Goal: Information Seeking & Learning: Learn about a topic

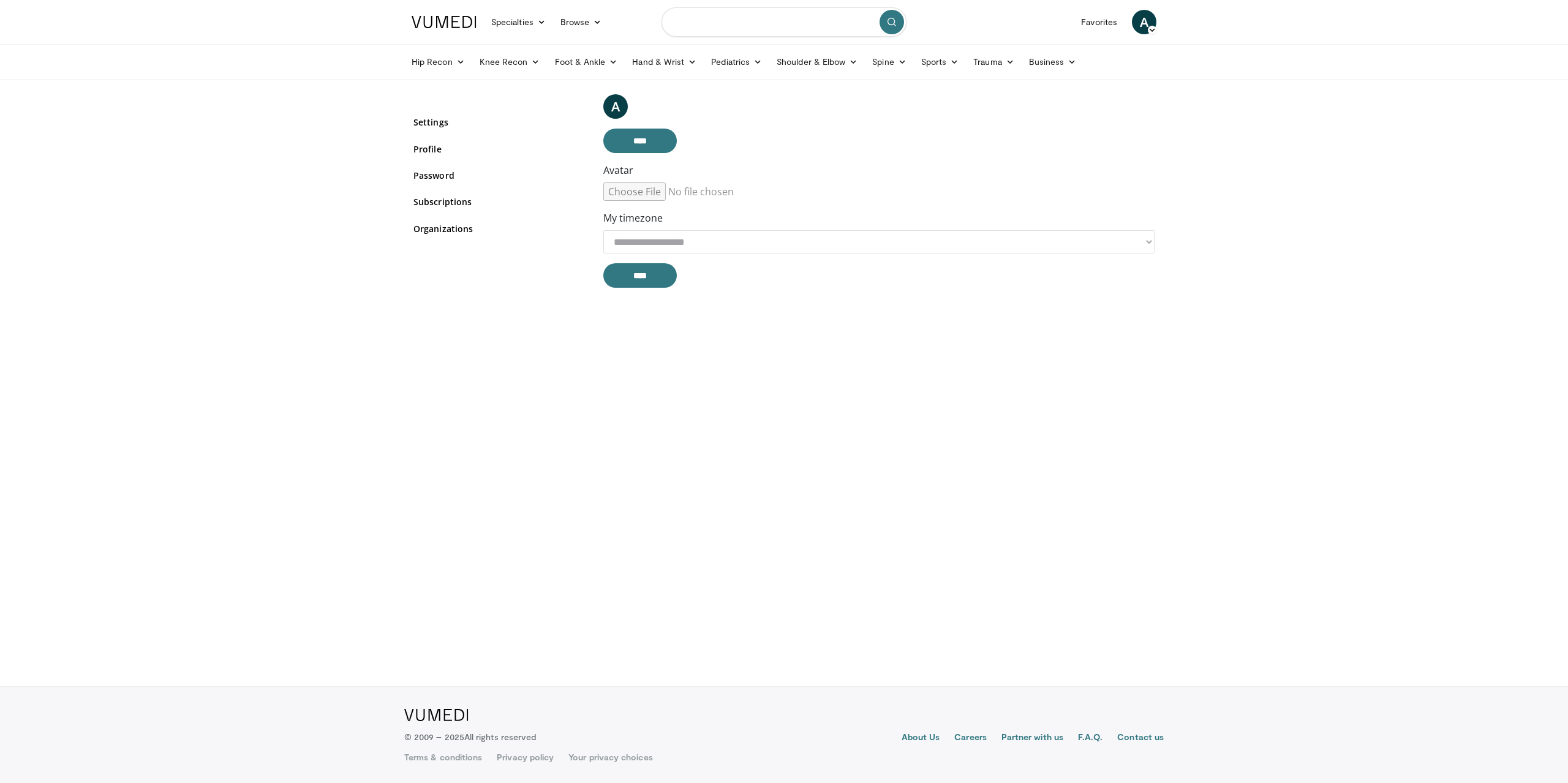
click at [746, 25] on input "Search topics, interventions" at bounding box center [784, 22] width 245 height 30
type input "**********"
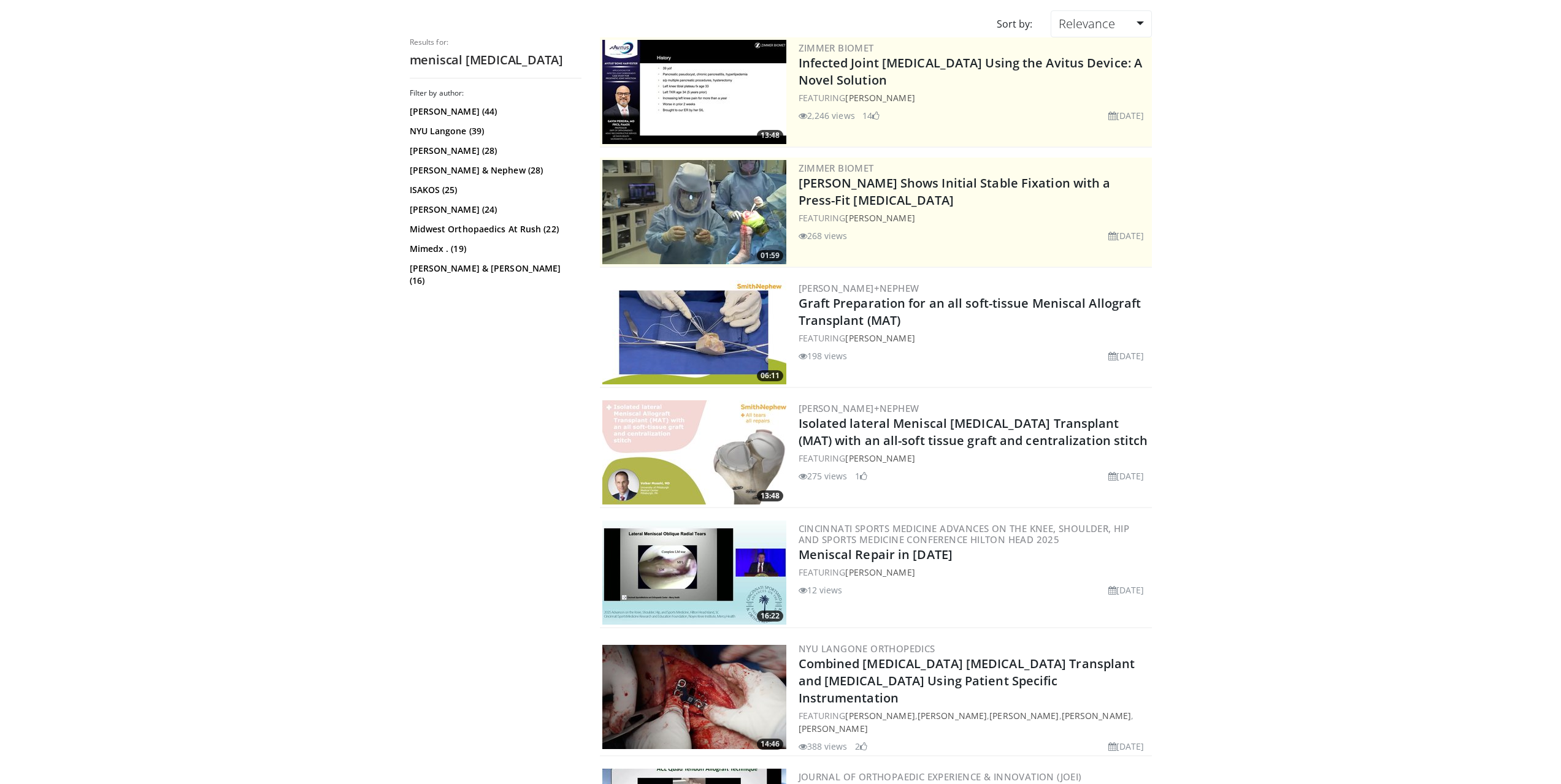
scroll to position [184, 0]
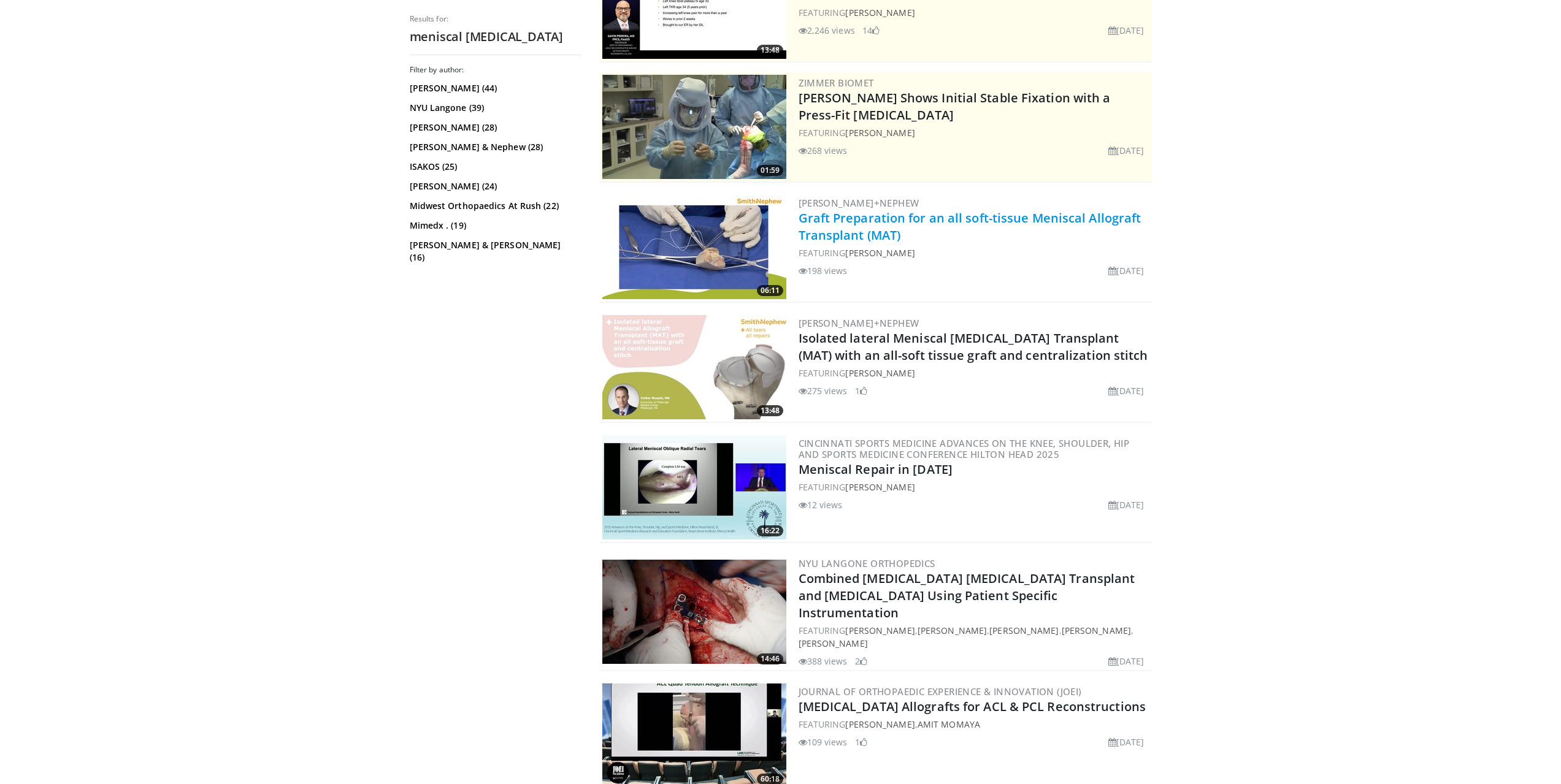
click at [905, 218] on link "Graft Preparation for an all soft-tissue Meniscal Allograft Transplant (MAT)" at bounding box center [969, 226] width 343 height 34
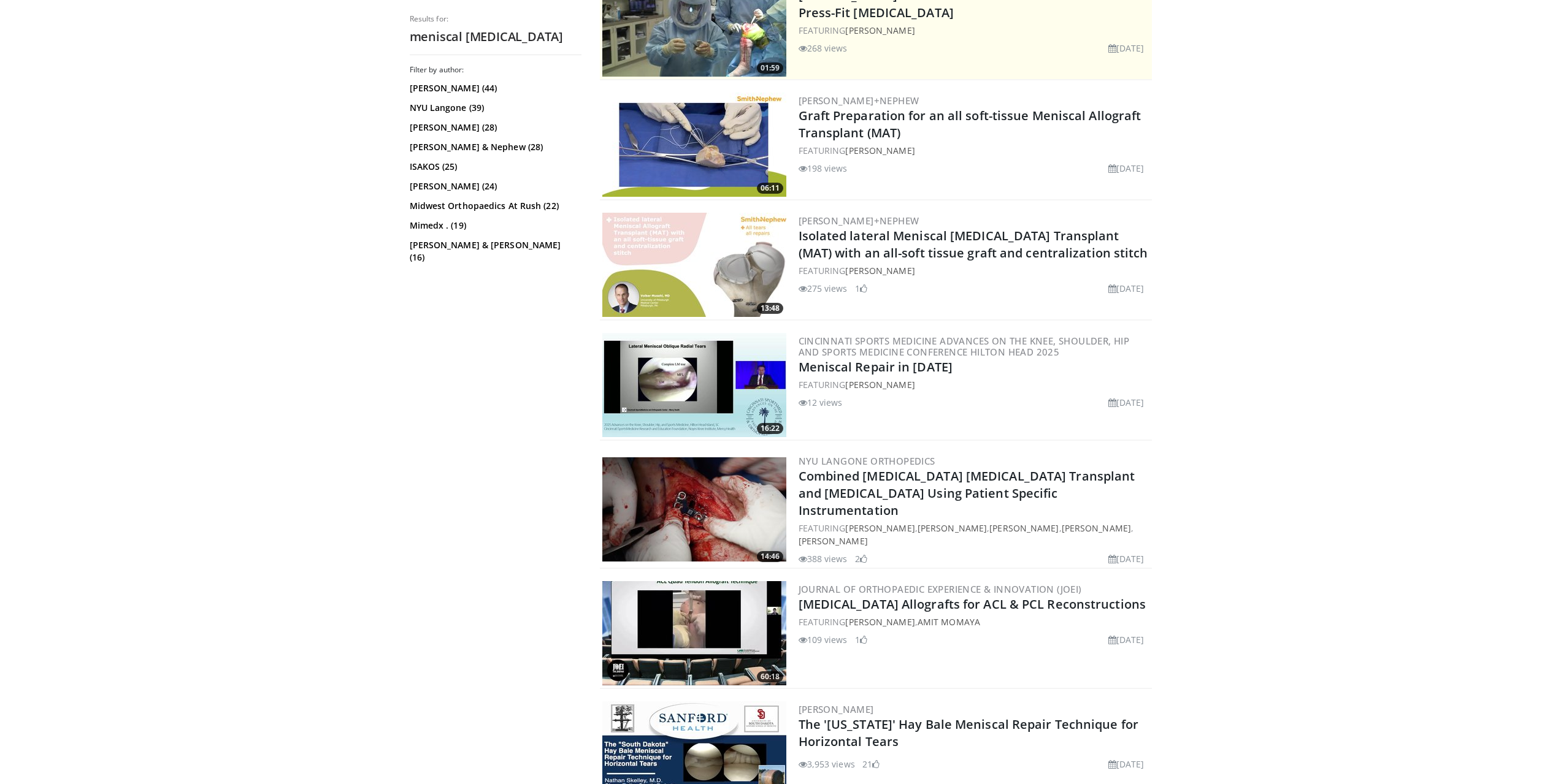
scroll to position [368, 0]
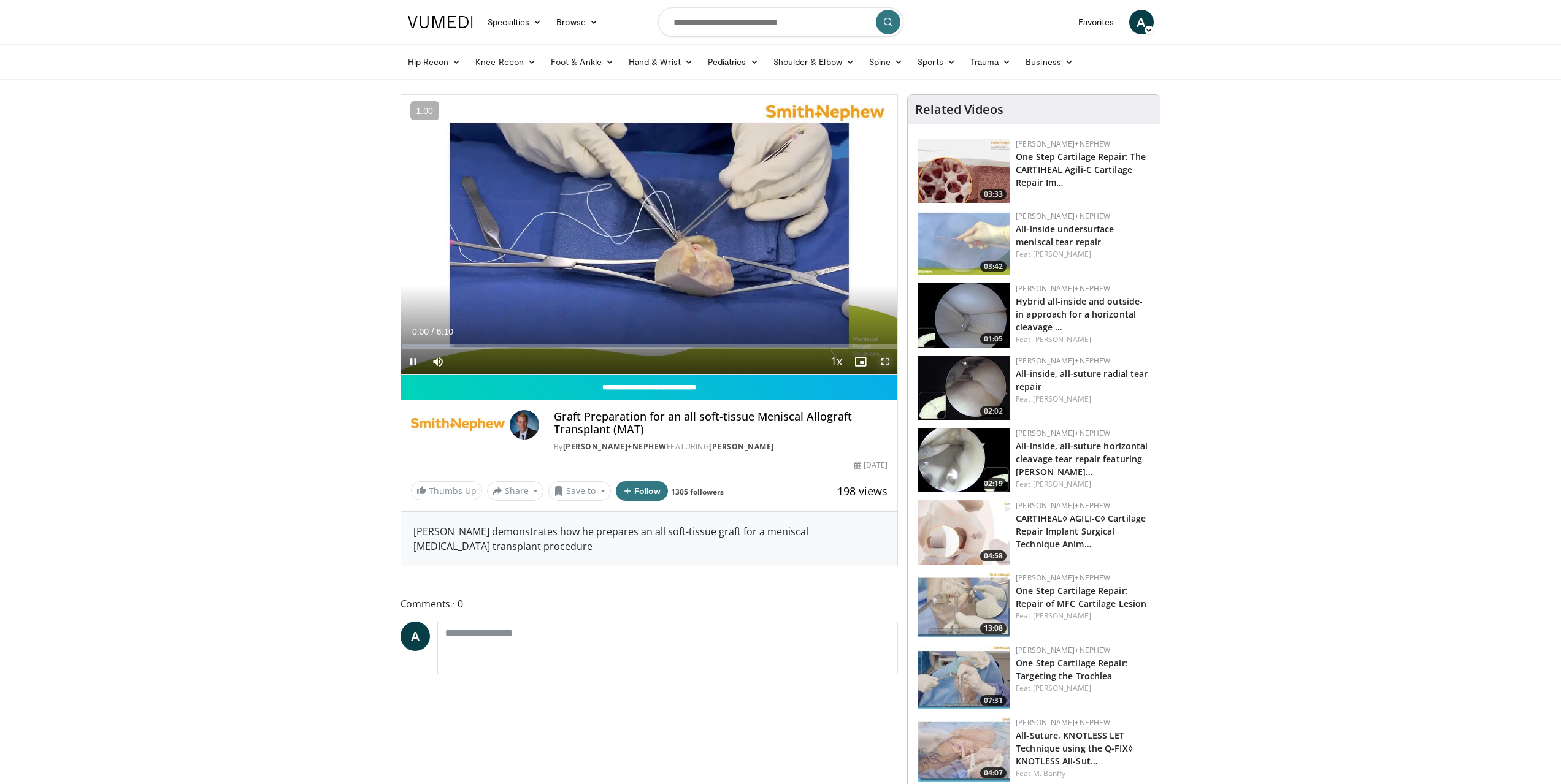
click at [891, 363] on span "Video Player" at bounding box center [884, 361] width 24 height 24
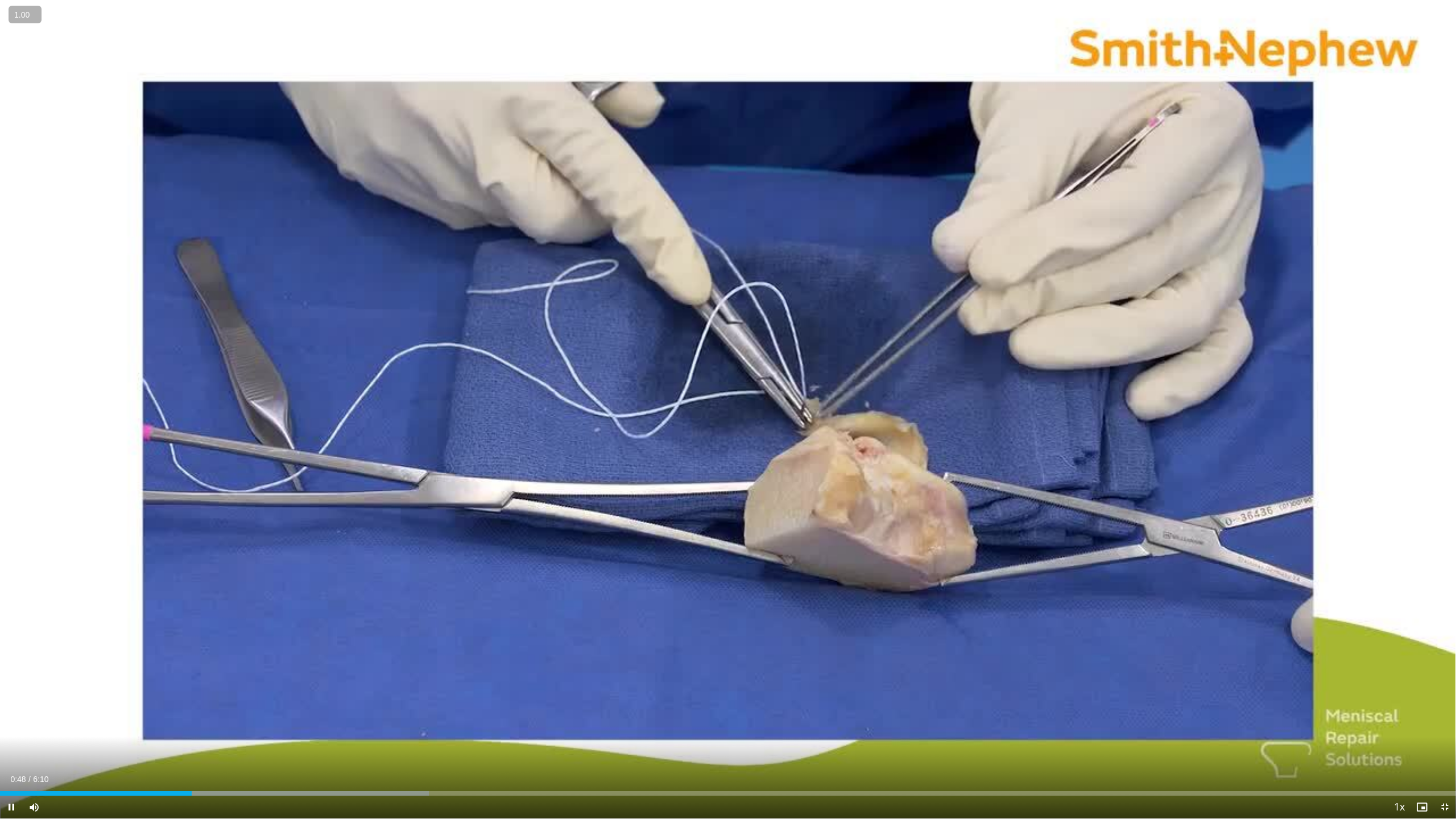
click at [0, 0] on button "+" at bounding box center [0, 0] width 0 height 0
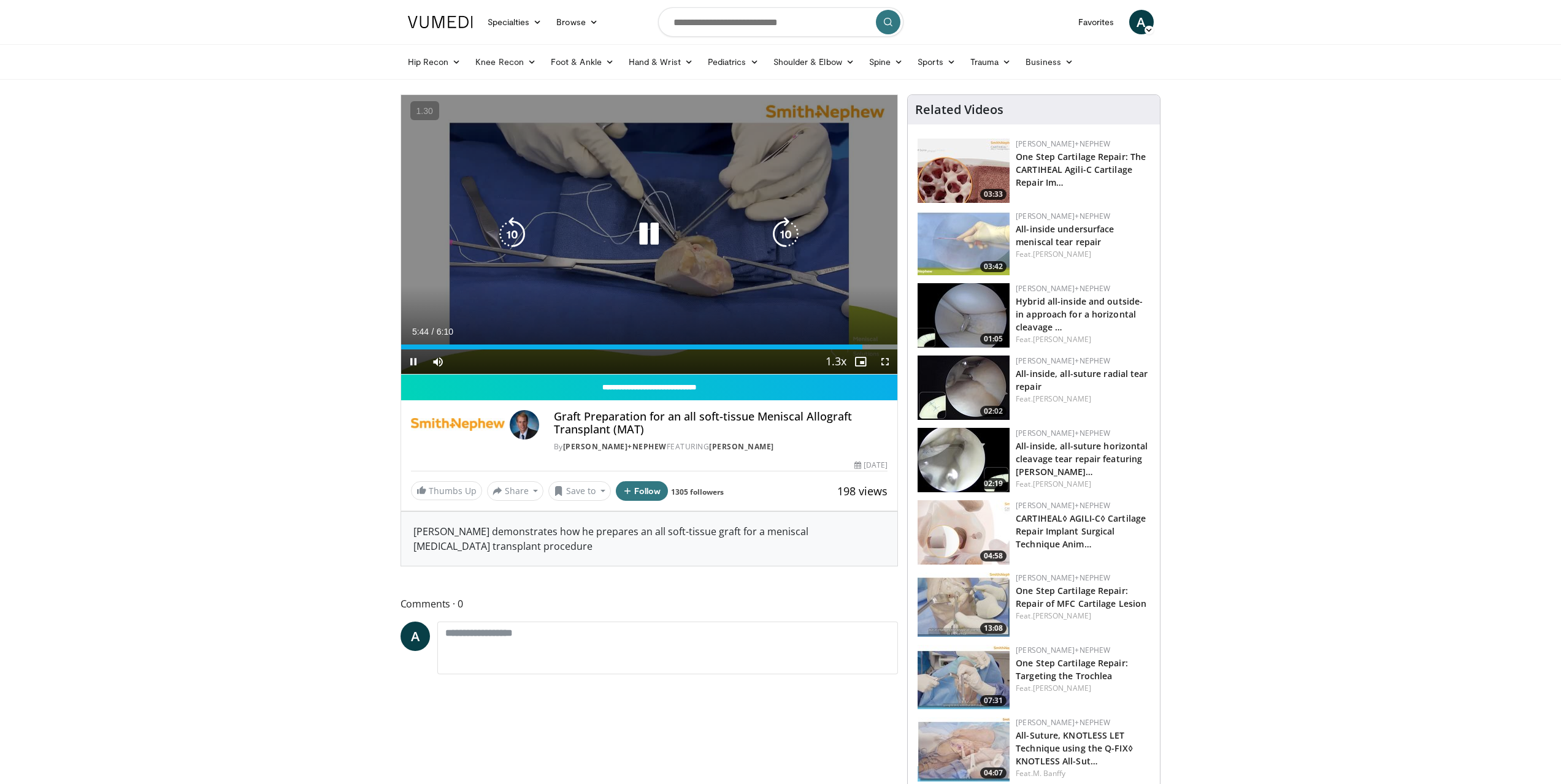
click at [0, 0] on div "Progress Bar" at bounding box center [0, 0] width 0 height 0
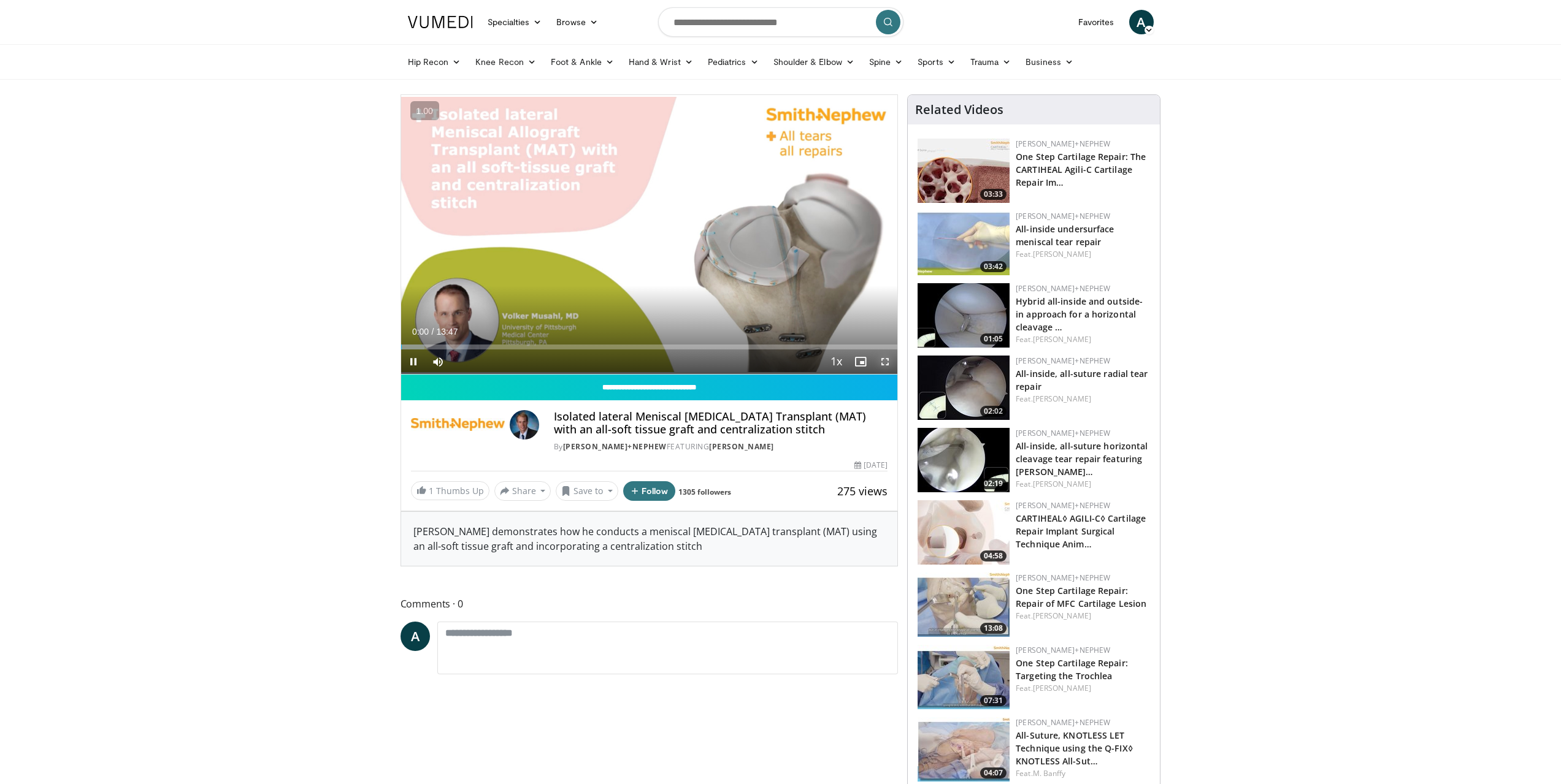
click at [884, 361] on span "Video Player" at bounding box center [884, 361] width 24 height 24
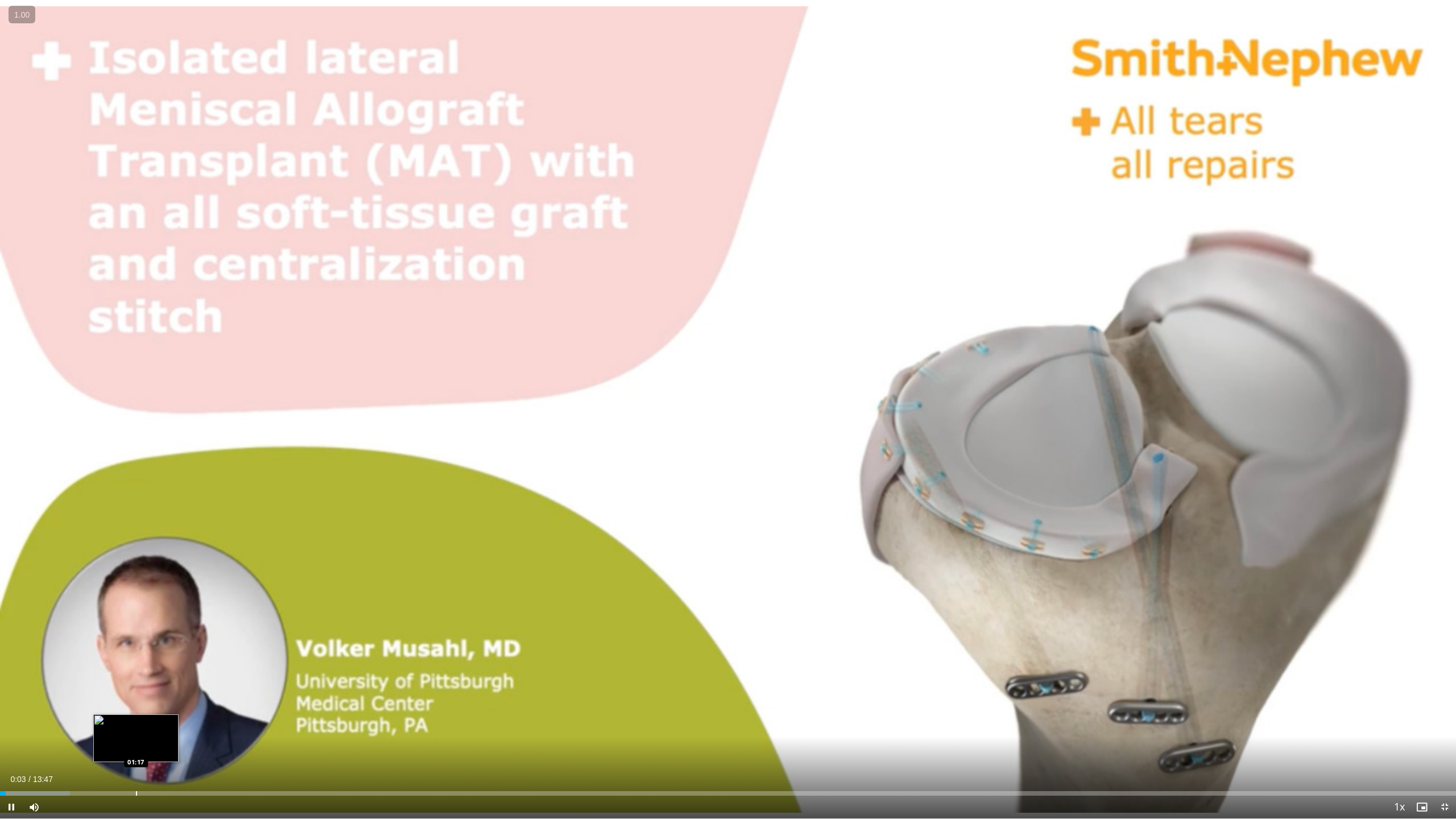
click at [135, 727] on div "Loaded : 4.79% 00:03 01:17" at bounding box center [728, 790] width 1456 height 11
click at [107, 727] on div "Progress Bar" at bounding box center [108, 793] width 1 height 4
click at [0, 0] on button "+" at bounding box center [0, 0] width 0 height 0
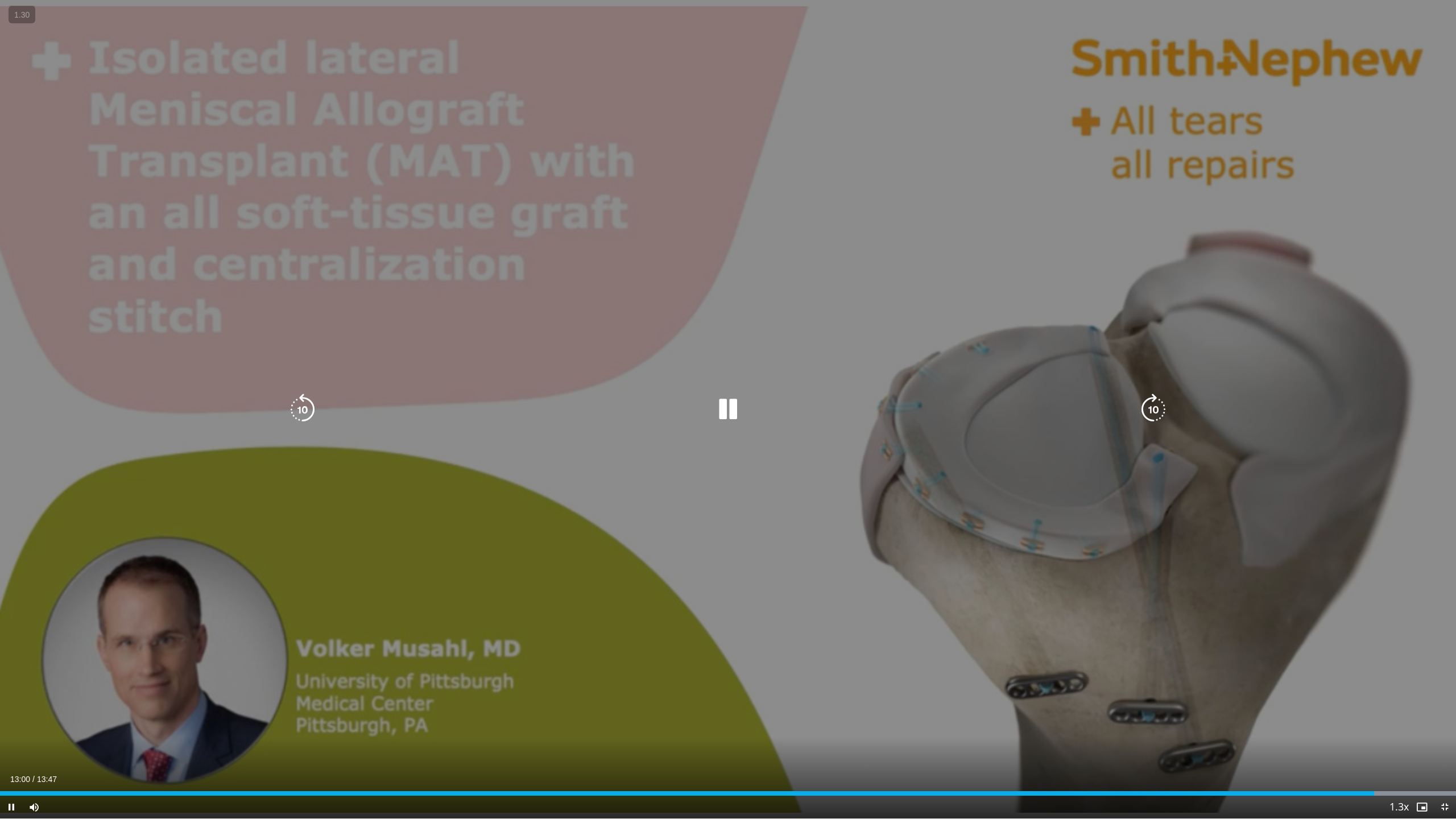
click at [359, 152] on div "10 seconds Tap to unmute" at bounding box center [728, 409] width 1456 height 818
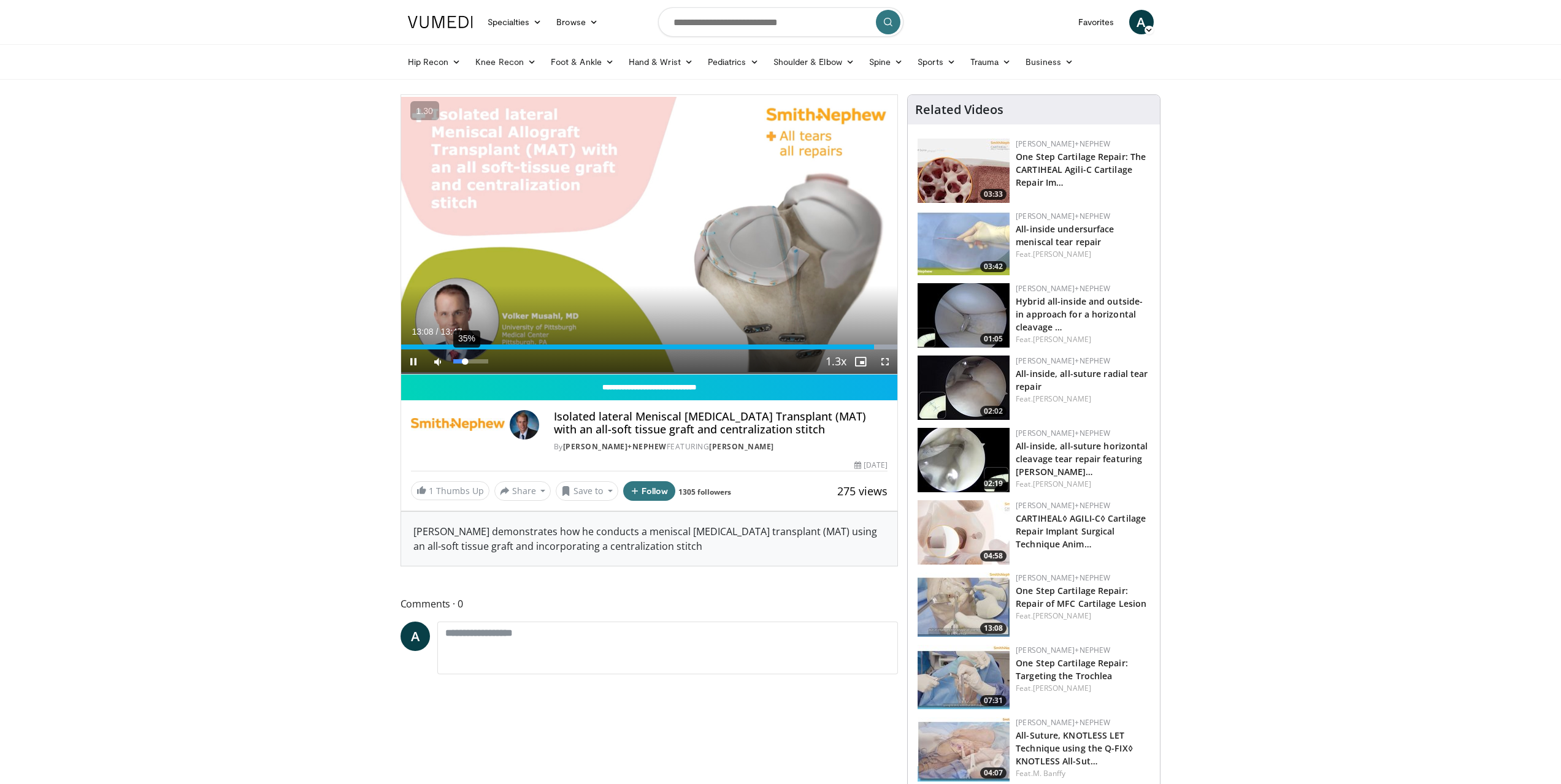
drag, startPoint x: 478, startPoint y: 363, endPoint x: 466, endPoint y: 364, distance: 12.0
click at [466, 364] on div "35%" at bounding box center [471, 362] width 35 height 5
